Goal: Communication & Community: Participate in discussion

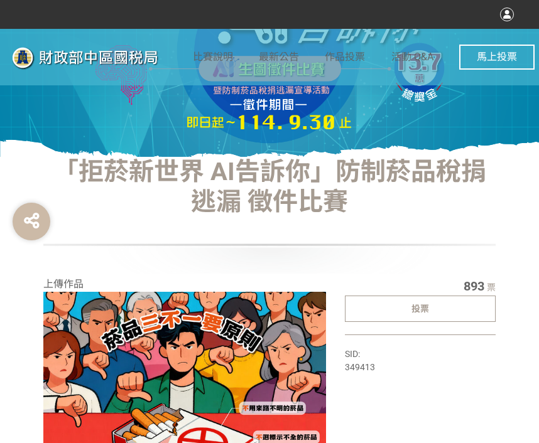
scroll to position [126, 0]
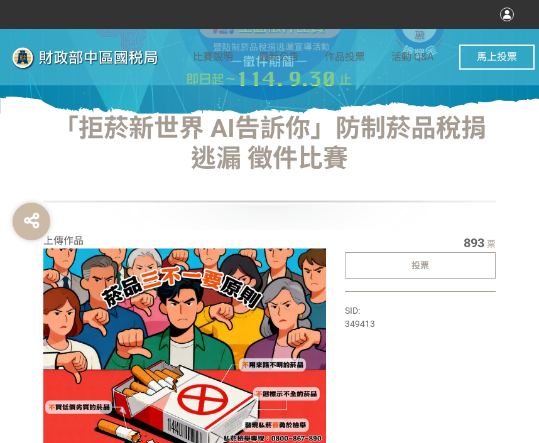
click at [412, 271] on div "投票" at bounding box center [420, 265] width 151 height 26
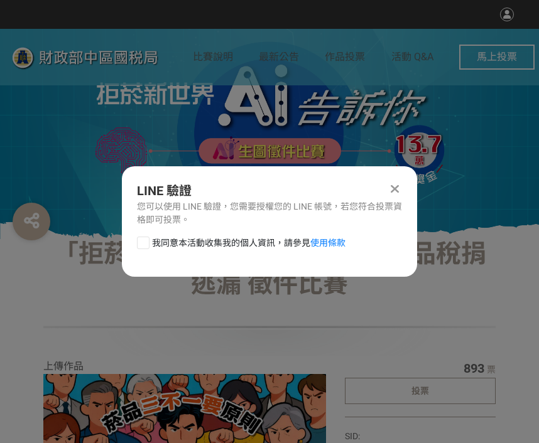
scroll to position [0, 0]
drag, startPoint x: 139, startPoint y: 241, endPoint x: 146, endPoint y: 244, distance: 7.3
click at [139, 241] on div at bounding box center [143, 243] width 13 height 13
checkbox input "true"
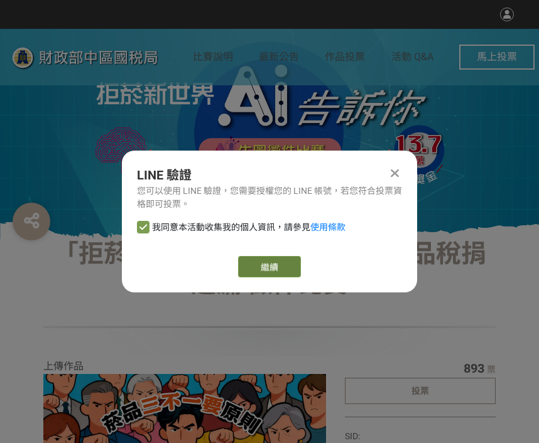
drag, startPoint x: 229, startPoint y: 263, endPoint x: 252, endPoint y: 264, distance: 23.9
click at [232, 264] on div "繼續" at bounding box center [269, 266] width 265 height 21
click at [252, 264] on link "繼續" at bounding box center [269, 266] width 63 height 21
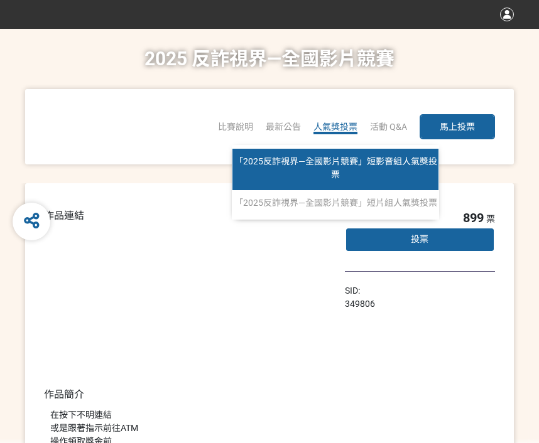
click at [335, 158] on span "「2025反詐視界—全國影片競賽」短影音組人氣獎投票" at bounding box center [335, 167] width 203 height 23
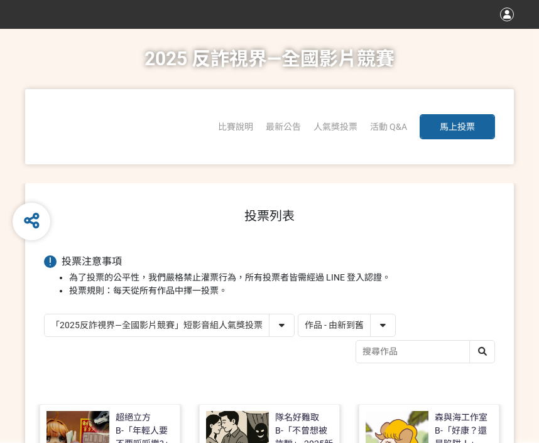
click at [315, 322] on select "作品 - 由新到舊 作品 - 由舊到新 票數 - 由多到少 票數 - 由少到多" at bounding box center [346, 326] width 97 height 22
select select "vote"
click at [298, 315] on select "作品 - 由新到舊 作品 - 由舊到新 票數 - 由多到少 票數 - 由少到多" at bounding box center [346, 326] width 97 height 22
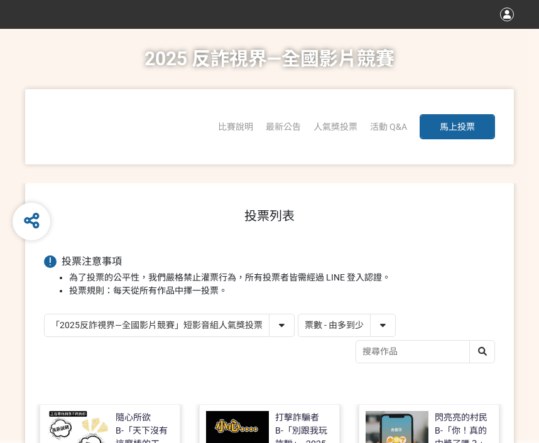
scroll to position [314, 0]
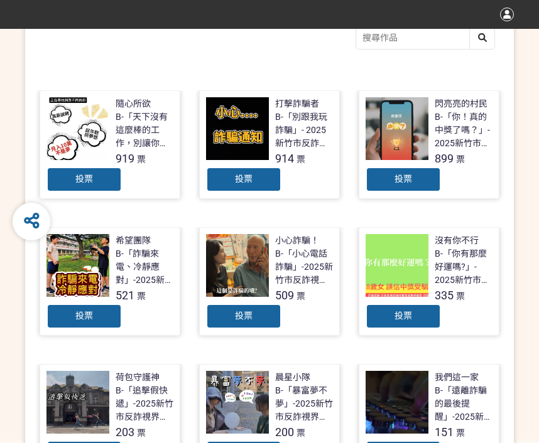
click at [382, 173] on div "投票" at bounding box center [403, 179] width 75 height 25
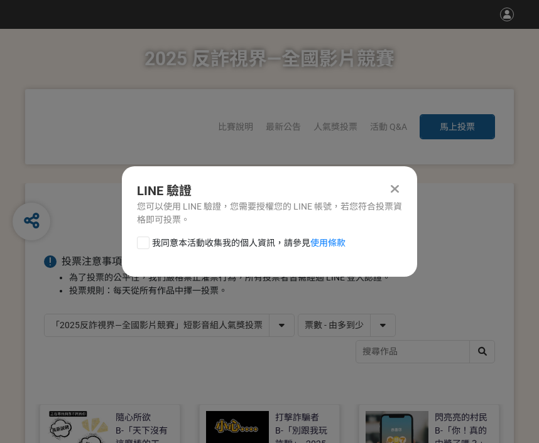
click at [142, 248] on div at bounding box center [143, 243] width 13 height 13
checkbox input "true"
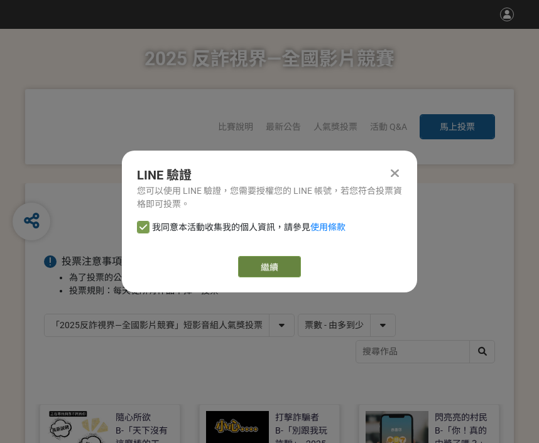
click at [273, 259] on link "繼續" at bounding box center [269, 266] width 63 height 21
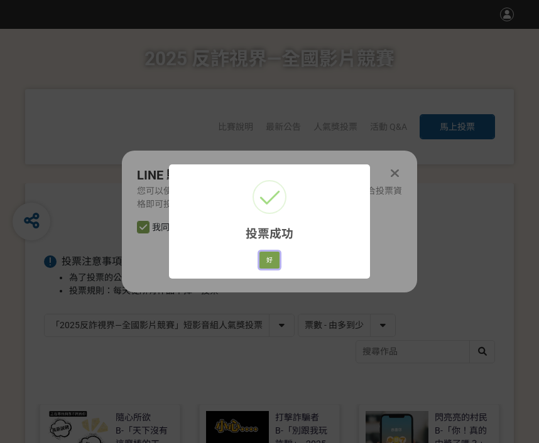
drag, startPoint x: 267, startPoint y: 261, endPoint x: 106, endPoint y: 283, distance: 162.9
click at [266, 261] on button "好" at bounding box center [269, 261] width 20 height 18
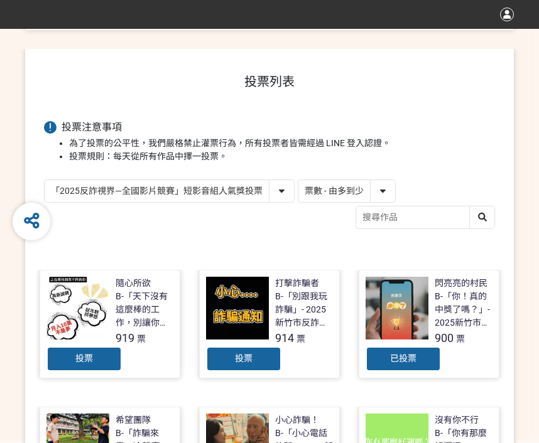
scroll to position [202, 0]
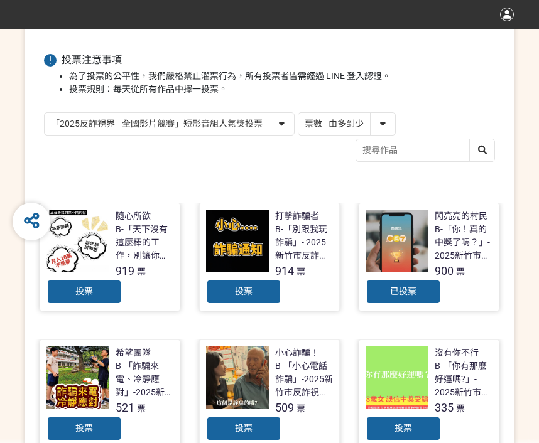
click at [149, 116] on select "「2025反詐視界—全國影片競賽」短影音組人氣獎投票 「2025反詐視界—全國影片競賽」短片組人氣獎投票" at bounding box center [169, 124] width 249 height 22
select select "13146"
click at [45, 113] on select "「2025反詐視界—全國影片競賽」短影音組人氣獎投票 「2025反詐視界—全國影片競賽」短片組人氣獎投票" at bounding box center [169, 124] width 249 height 22
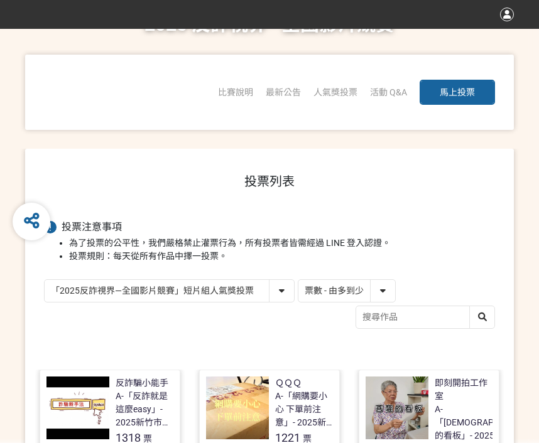
scroll to position [63, 0]
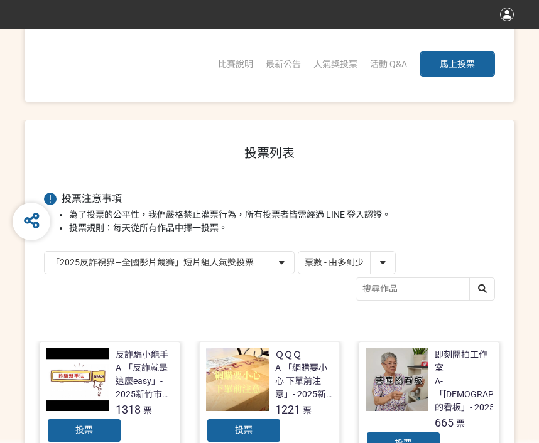
click at [252, 430] on div "投票" at bounding box center [243, 430] width 75 height 25
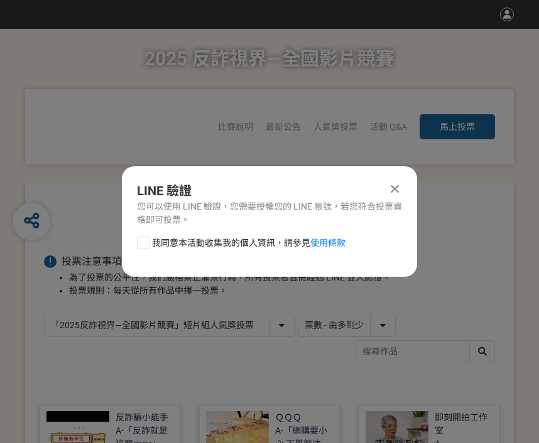
scroll to position [0, 0]
click at [143, 248] on div at bounding box center [143, 243] width 13 height 13
checkbox input "true"
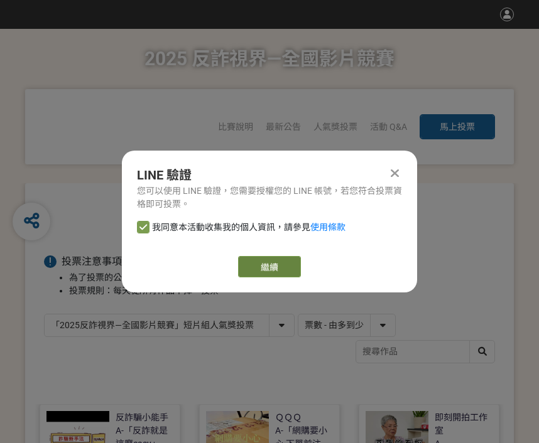
click at [263, 264] on link "繼續" at bounding box center [269, 266] width 63 height 21
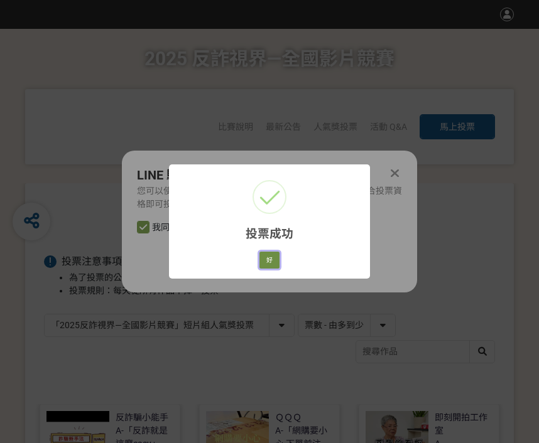
click at [268, 256] on button "好" at bounding box center [269, 261] width 20 height 18
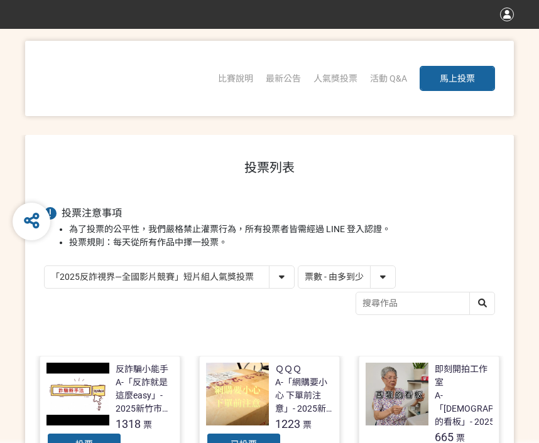
scroll to position [62, 0]
